Goal: Leave review/rating

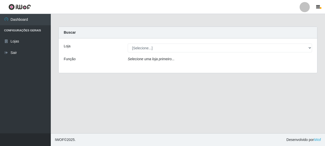
click at [148, 101] on main "Carregando... Buscar Loja [Selecione...] Supermercado Queiroz - [GEOGRAPHIC_DAT…" at bounding box center [188, 74] width 274 height 120
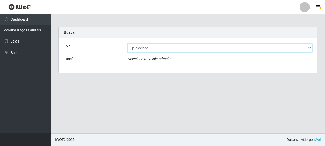
click at [145, 49] on select "[Selecione...] Supermercado Queiroz - [GEOGRAPHIC_DATA]" at bounding box center [220, 48] width 184 height 9
select select "496"
click at [128, 44] on select "[Selecione...] Supermercado Queiroz - [GEOGRAPHIC_DATA]" at bounding box center [220, 48] width 184 height 9
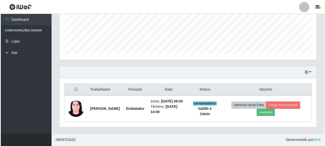
scroll to position [132, 0]
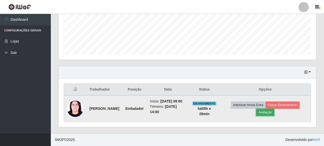
click at [274, 110] on button "Avaliação" at bounding box center [265, 112] width 18 height 7
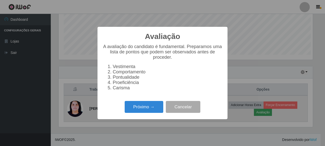
scroll to position [105, 254]
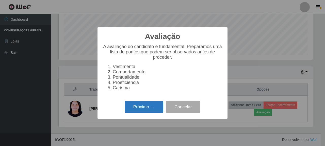
click at [140, 110] on button "Próximo →" at bounding box center [144, 107] width 39 height 12
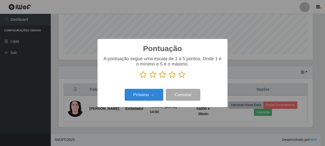
click at [178, 76] on icon at bounding box center [181, 75] width 7 height 8
click at [178, 79] on input "radio" at bounding box center [178, 79] width 0 height 0
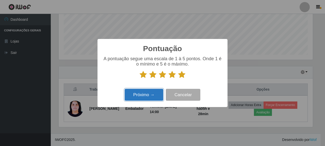
click at [145, 97] on button "Próximo →" at bounding box center [144, 95] width 39 height 12
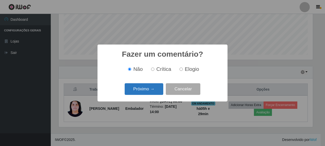
click at [140, 89] on button "Próximo →" at bounding box center [144, 90] width 39 height 12
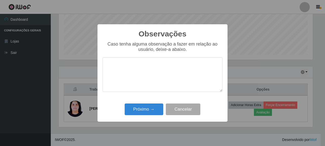
click at [127, 68] on textarea at bounding box center [163, 74] width 120 height 35
type textarea "E"
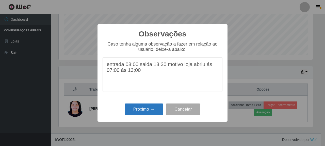
type textarea "entrada 08:00 saida 13:30 motivo loja abriu ás 07:00 ás 13;00"
click at [144, 108] on button "Próximo →" at bounding box center [144, 110] width 39 height 12
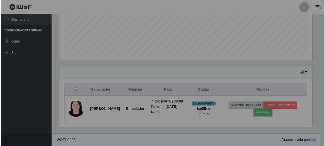
scroll to position [105, 257]
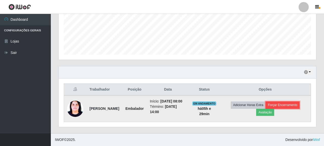
click at [284, 102] on button "Forçar Encerramento" at bounding box center [282, 105] width 34 height 7
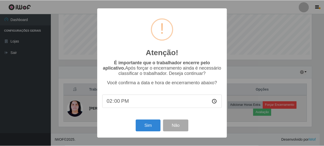
scroll to position [105, 254]
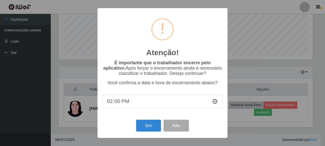
click at [123, 103] on input "14:00" at bounding box center [163, 101] width 120 height 13
type input "13:29"
type input "13:30"
click at [151, 130] on button "Sim" at bounding box center [148, 126] width 25 height 12
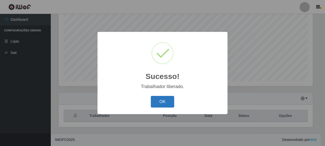
click at [164, 105] on button "OK" at bounding box center [163, 102] width 24 height 12
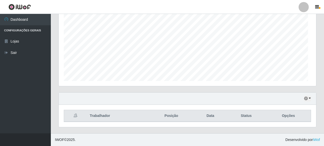
scroll to position [105, 257]
